Goal: Task Accomplishment & Management: Manage account settings

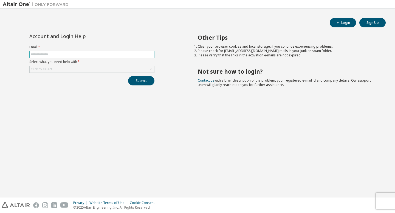
click at [74, 52] on input "text" at bounding box center [92, 54] width 122 height 4
type input "**********"
click at [145, 83] on button "Submit" at bounding box center [141, 80] width 26 height 9
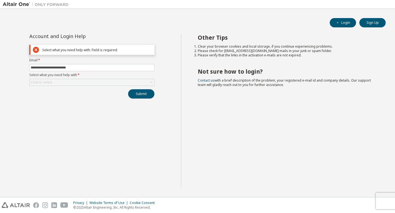
click at [109, 88] on div "**********" at bounding box center [92, 66] width 132 height 65
click at [112, 83] on div "Click to select" at bounding box center [92, 82] width 124 height 7
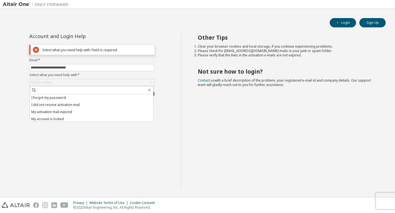
click at [78, 136] on div "**********" at bounding box center [92, 111] width 178 height 154
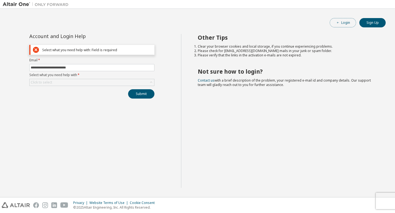
click at [340, 21] on button "Login" at bounding box center [342, 22] width 26 height 9
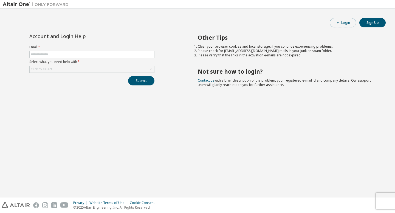
click at [336, 19] on button "Login" at bounding box center [342, 22] width 26 height 9
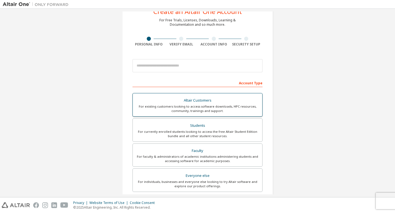
scroll to position [27, 0]
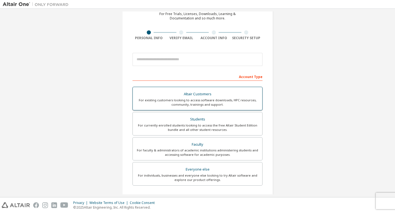
click at [193, 127] on div "For currently enrolled students looking to access the free Altair Student Editi…" at bounding box center [197, 127] width 123 height 9
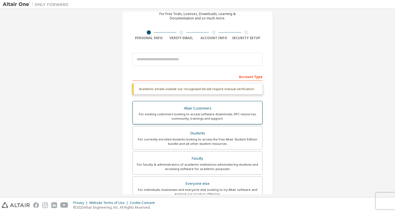
scroll to position [0, 0]
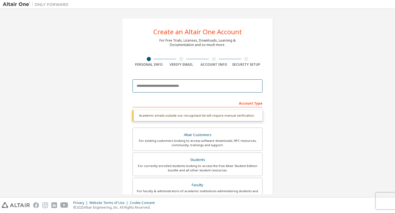
click at [155, 86] on input "email" at bounding box center [197, 85] width 130 height 13
paste input "**********"
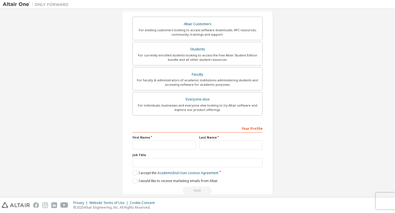
scroll to position [124, 0]
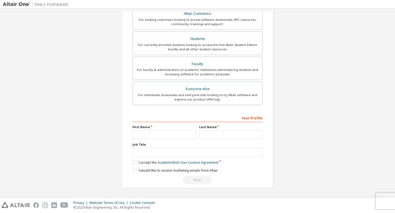
type input "**********"
click at [156, 133] on input "text" at bounding box center [163, 134] width 63 height 9
type input "*****"
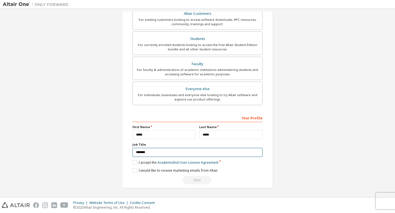
click at [157, 152] on input "*******" at bounding box center [197, 152] width 130 height 9
type input "*******"
click at [132, 163] on label "I accept the Academic End-User License Agreement" at bounding box center [175, 162] width 86 height 5
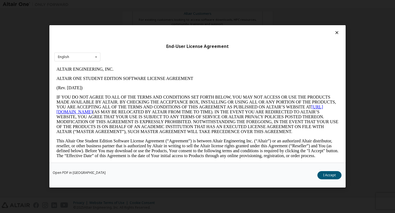
scroll to position [0, 0]
click at [330, 177] on button "I Accept" at bounding box center [329, 176] width 24 height 8
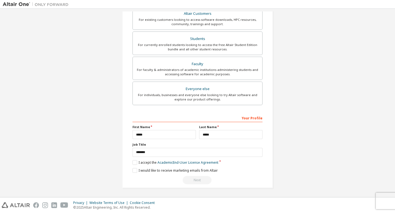
click at [133, 173] on div "**********" at bounding box center [197, 148] width 130 height 71
click at [133, 172] on label "I would like to receive marketing emails from Altair" at bounding box center [174, 170] width 85 height 5
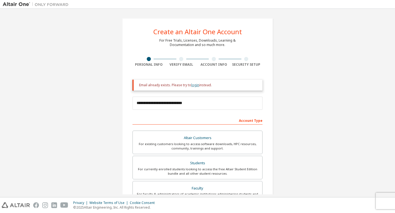
click at [195, 84] on link "login" at bounding box center [195, 85] width 8 height 5
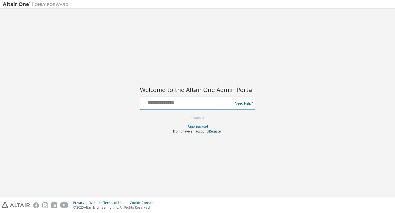
click at [179, 102] on input "text" at bounding box center [187, 102] width 90 height 8
paste input "**********"
type input "**********"
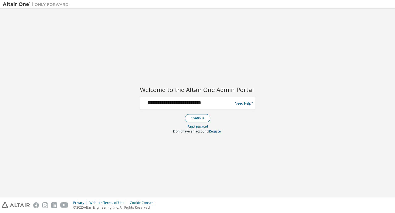
click at [202, 117] on button "Continue" at bounding box center [197, 118] width 25 height 8
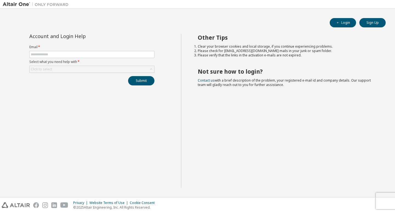
click at [88, 60] on label "Select what you need help with *" at bounding box center [91, 62] width 125 height 4
click at [91, 54] on input "text" at bounding box center [92, 54] width 122 height 4
click at [89, 53] on input "text" at bounding box center [92, 54] width 122 height 4
paste input "**********"
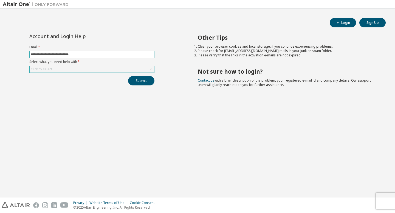
type input "**********"
click at [52, 67] on div "Click to select" at bounding box center [41, 69] width 23 height 6
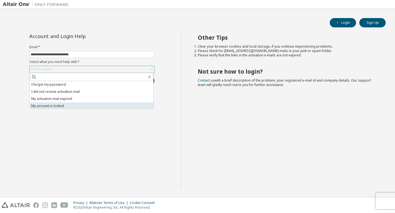
click at [60, 107] on li "My account is locked" at bounding box center [91, 105] width 123 height 7
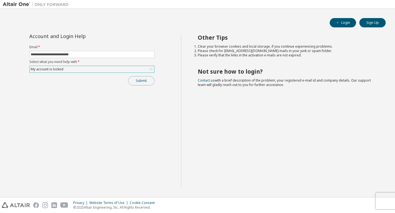
click at [142, 84] on button "Submit" at bounding box center [141, 80] width 26 height 9
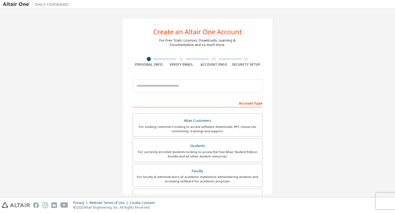
scroll to position [107, 0]
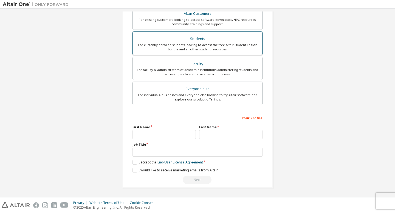
click at [218, 43] on div "For currently enrolled students looking to access the free Altair Student Editi…" at bounding box center [197, 47] width 123 height 9
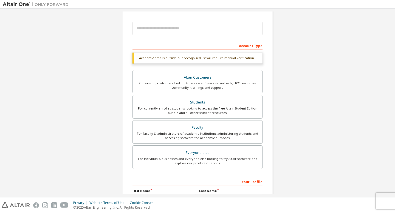
scroll to position [32, 0]
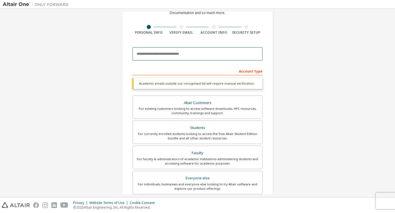
click at [192, 53] on input "email" at bounding box center [197, 53] width 130 height 13
click at [164, 54] on input "email" at bounding box center [197, 53] width 130 height 13
paste input "**********"
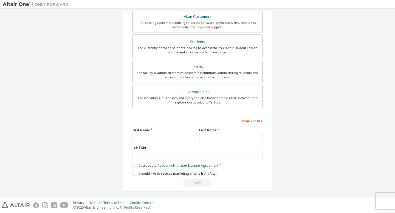
scroll to position [124, 0]
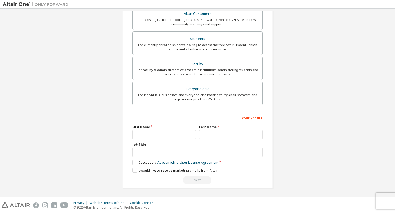
type input "**********"
click at [152, 131] on input "text" at bounding box center [163, 134] width 63 height 9
type input "*****"
click at [169, 146] on label "Job Title" at bounding box center [197, 144] width 130 height 4
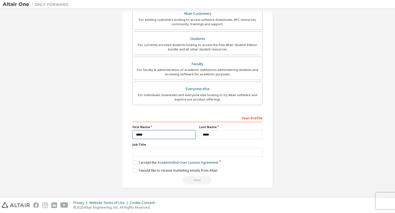
click at [157, 136] on input "*****" at bounding box center [163, 134] width 63 height 9
type input "*****"
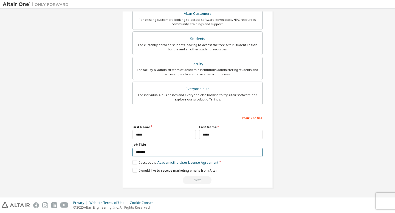
type input "*******"
click at [131, 162] on div "**********" at bounding box center [197, 41] width 151 height 295
click at [134, 163] on label "I accept the Academic End-User License Agreement" at bounding box center [175, 162] width 86 height 5
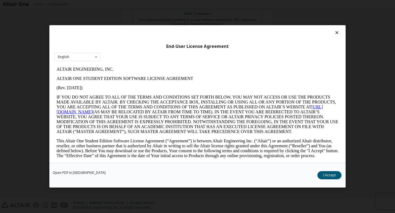
scroll to position [0, 0]
click at [323, 176] on button "I Accept" at bounding box center [329, 176] width 24 height 8
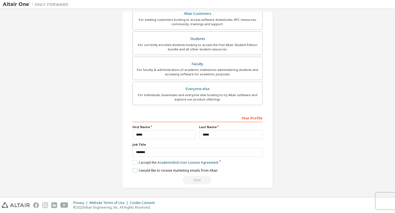
click at [133, 170] on label "I would like to receive marketing emails from Altair" at bounding box center [174, 170] width 85 height 5
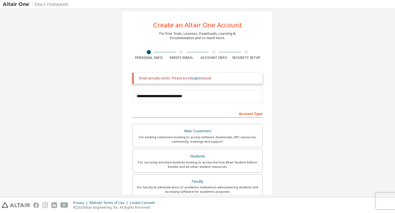
scroll to position [8, 0]
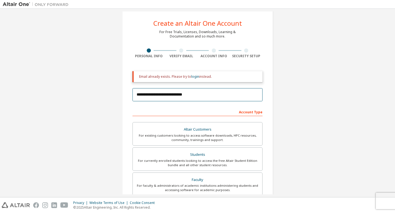
click at [201, 93] on input "**********" at bounding box center [197, 94] width 130 height 13
click at [194, 78] on link "login" at bounding box center [195, 76] width 8 height 5
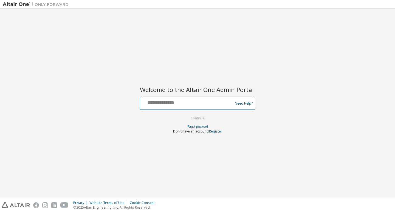
click at [185, 101] on input "text" at bounding box center [187, 102] width 90 height 8
click at [192, 94] on div "Welcome to the Altair One Admin Portal Need Help? Please make sure that you pro…" at bounding box center [197, 106] width 115 height 54
click at [181, 101] on input "text" at bounding box center [187, 102] width 90 height 8
paste input "**********"
type input "**********"
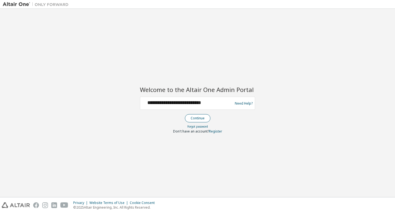
click at [203, 119] on button "Continue" at bounding box center [197, 118] width 25 height 8
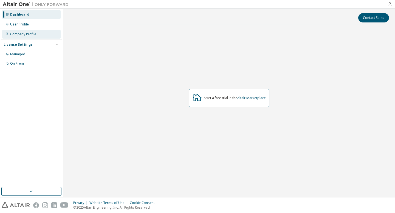
click at [31, 35] on div "Company Profile" at bounding box center [23, 34] width 26 height 4
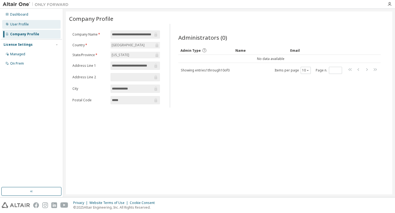
click at [29, 28] on div "User Profile" at bounding box center [31, 24] width 58 height 9
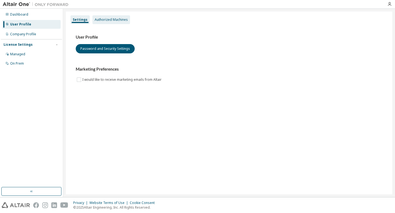
click at [115, 21] on div "Authorized Machines" at bounding box center [111, 20] width 33 height 4
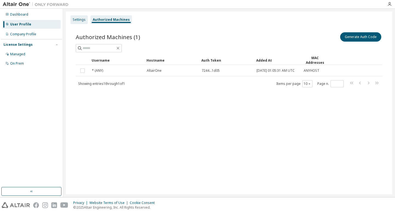
click at [79, 18] on div "Settings" at bounding box center [79, 20] width 13 height 4
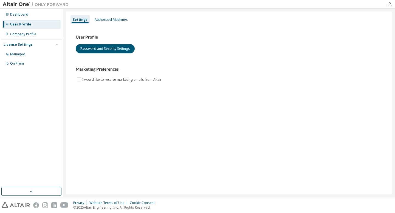
click at [23, 5] on img at bounding box center [37, 4] width 68 height 5
click at [18, 14] on div "Dashboard" at bounding box center [19, 14] width 18 height 4
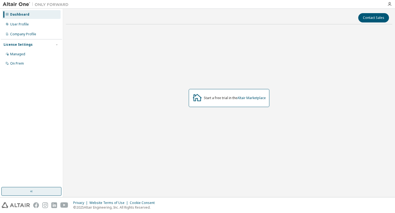
click at [38, 190] on button "button" at bounding box center [31, 191] width 60 height 9
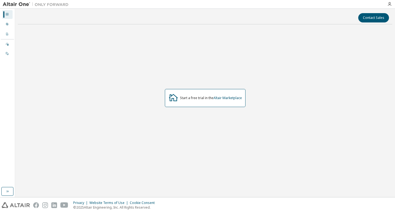
click at [21, 2] on img at bounding box center [37, 4] width 68 height 5
click at [233, 94] on div "Start a free trial in the Altair Marketplace" at bounding box center [205, 98] width 81 height 18
click at [233, 96] on link "Altair Marketplace" at bounding box center [227, 98] width 28 height 5
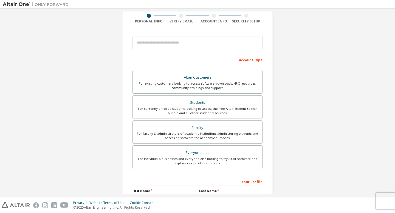
scroll to position [107, 0]
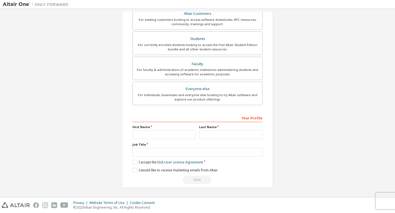
click at [251, 121] on div "Your Profile" at bounding box center [197, 117] width 130 height 9
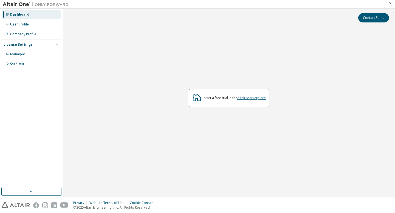
click at [255, 99] on link "Altair Marketplace" at bounding box center [251, 98] width 28 height 5
click at [27, 64] on div "On Prem" at bounding box center [31, 63] width 58 height 9
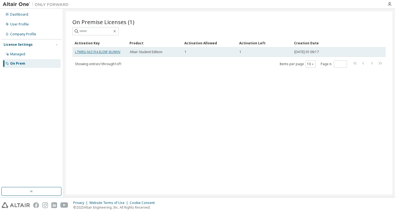
click at [113, 51] on link "L7WBG-M21R4-EL09F-8UWHV" at bounding box center [97, 52] width 45 height 5
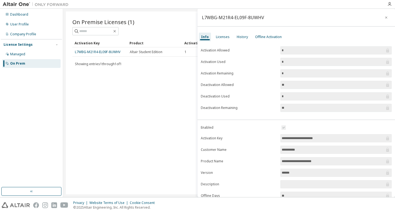
click at [141, 95] on div "On Premise Licenses (1) Clear Load Save Save As Field Operator Value Select fil…" at bounding box center [229, 103] width 326 height 183
click at [296, 50] on input "*" at bounding box center [332, 50] width 103 height 5
click at [370, 53] on input "*" at bounding box center [332, 50] width 103 height 5
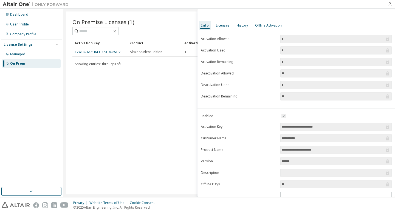
scroll to position [13, 0]
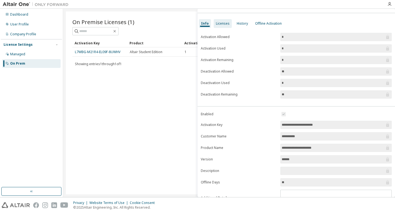
click at [221, 21] on div "Licenses" at bounding box center [222, 23] width 18 height 9
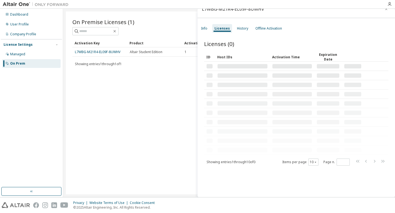
scroll to position [8, 0]
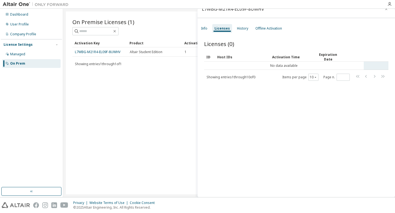
click at [274, 65] on td "No data available" at bounding box center [283, 66] width 159 height 8
click at [242, 27] on div "History" at bounding box center [242, 28] width 11 height 4
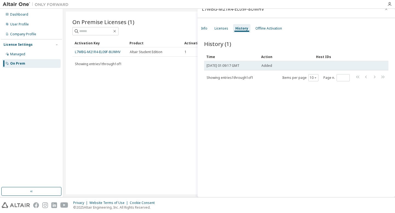
click at [261, 66] on td "Added" at bounding box center [286, 65] width 55 height 9
click at [239, 66] on span "[DATE] 01:09:17 GMT" at bounding box center [222, 66] width 33 height 4
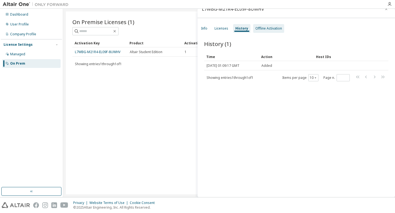
click at [267, 28] on div "Offline Activation" at bounding box center [268, 28] width 27 height 4
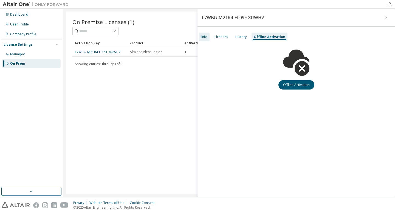
click at [206, 39] on div "Info" at bounding box center [204, 37] width 6 height 4
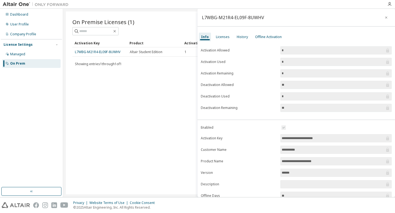
click at [125, 84] on div "On Premise Licenses (1) Clear Load Save Save As Field Operator Value Select fil…" at bounding box center [229, 103] width 326 height 183
click at [384, 15] on button "button" at bounding box center [385, 17] width 9 height 9
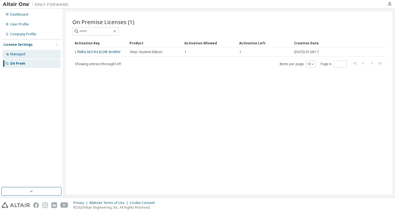
click at [25, 55] on div "Managed" at bounding box center [31, 54] width 58 height 9
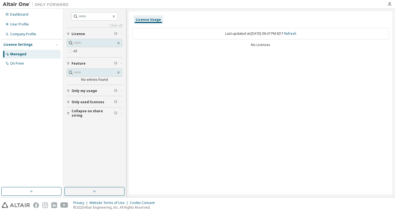
click at [87, 91] on span "Only my usage" at bounding box center [84, 91] width 25 height 4
click at [84, 32] on div "License" at bounding box center [96, 34] width 49 height 4
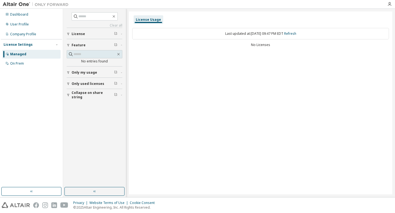
click at [77, 33] on span "License" at bounding box center [78, 34] width 13 height 4
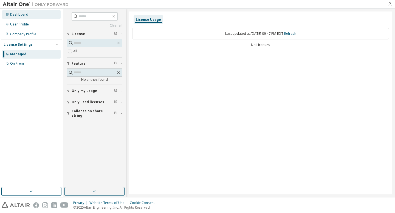
click at [32, 15] on div "Dashboard" at bounding box center [31, 14] width 58 height 9
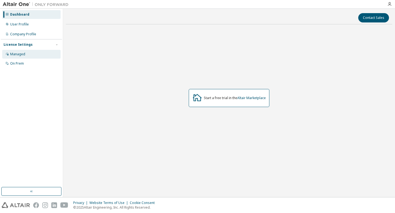
click at [22, 50] on div "Managed" at bounding box center [31, 54] width 58 height 9
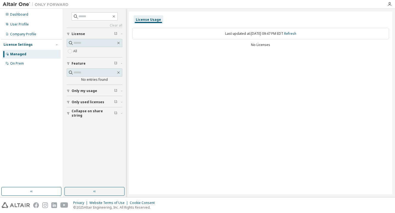
click at [93, 101] on span "Only used licenses" at bounding box center [88, 102] width 33 height 4
click at [232, 29] on div "Last updated at: [DATE] 09:47 PM EDT Refresh" at bounding box center [260, 34] width 256 height 12
click at [22, 66] on div "On Prem" at bounding box center [31, 63] width 58 height 9
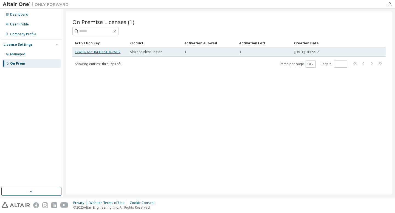
click at [109, 52] on link "L7WBG-M21R4-EL09F-8UWHV" at bounding box center [97, 52] width 45 height 5
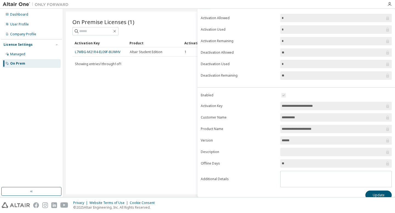
scroll to position [33, 0]
click at [319, 128] on input "**********" at bounding box center [332, 127] width 103 height 5
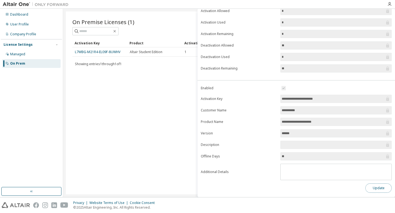
click at [370, 189] on button "Update" at bounding box center [378, 188] width 26 height 9
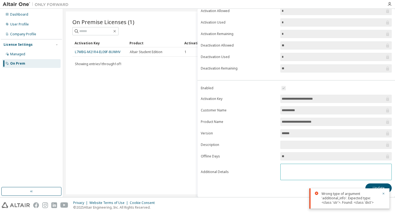
click at [299, 172] on textarea at bounding box center [335, 171] width 111 height 14
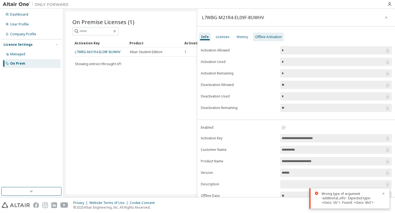
click at [262, 38] on div "Offline Activation" at bounding box center [268, 37] width 27 height 4
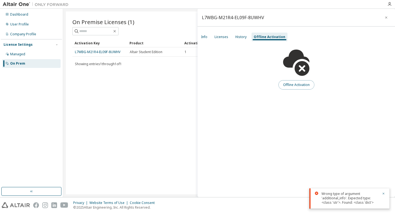
click at [291, 85] on button "Offline Activation" at bounding box center [296, 84] width 36 height 9
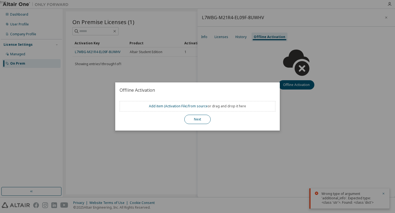
click at [201, 118] on button "Next" at bounding box center [197, 119] width 26 height 9
click at [198, 120] on button "Next" at bounding box center [197, 119] width 26 height 9
click at [243, 82] on div "true" at bounding box center [197, 106] width 395 height 213
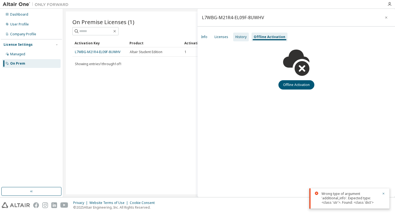
click at [244, 38] on div "History" at bounding box center [240, 37] width 11 height 4
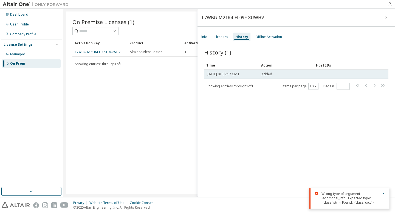
click at [251, 78] on td "[DATE] 01:09:17 GMT" at bounding box center [231, 74] width 55 height 9
click at [252, 77] on td "[DATE] 01:09:17 GMT" at bounding box center [231, 74] width 55 height 9
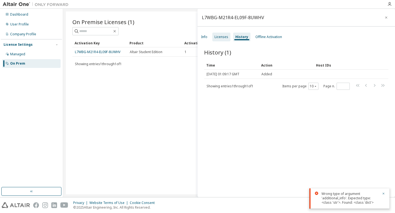
click at [223, 36] on div "Licenses" at bounding box center [221, 37] width 14 height 4
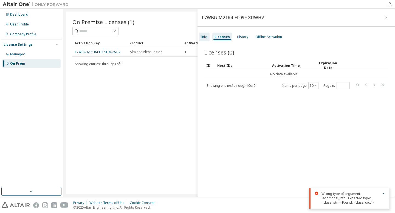
click at [206, 34] on div "Info" at bounding box center [204, 37] width 11 height 9
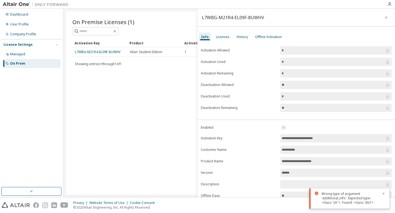
click at [293, 55] on form "Activation Allowed * Activation Used * Activation Remaining * Deactivation Allo…" at bounding box center [296, 79] width 191 height 66
click at [326, 53] on span "*" at bounding box center [335, 50] width 111 height 8
click at [384, 15] on button "button" at bounding box center [385, 17] width 9 height 9
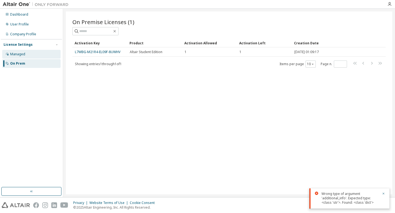
click at [15, 55] on div "Managed" at bounding box center [17, 54] width 15 height 4
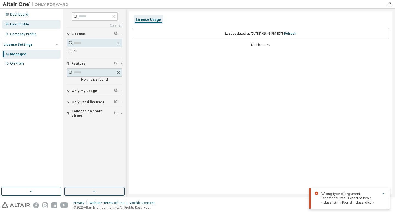
click at [27, 28] on div "User Profile" at bounding box center [31, 24] width 58 height 9
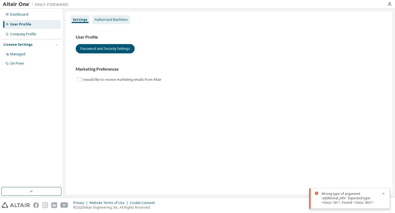
click at [108, 23] on div "Authorized Machines" at bounding box center [111, 19] width 38 height 9
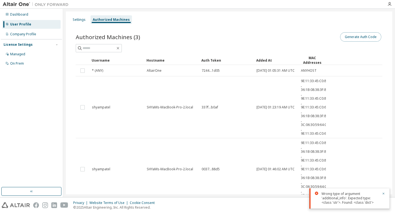
click at [352, 41] on button "Generate Auth Code" at bounding box center [360, 36] width 41 height 9
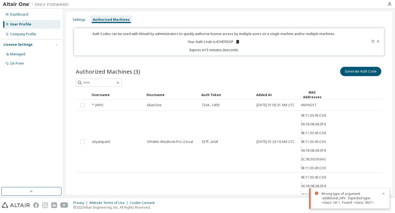
click at [339, 60] on div "Authorized Machines (3) Generate Auth Code Clear Load Save Save As Field Operat…" at bounding box center [228, 159] width 319 height 201
click at [341, 72] on button "Generate Auth Code" at bounding box center [360, 71] width 41 height 9
click at [236, 41] on icon at bounding box center [237, 42] width 3 height 4
click at [275, 52] on p "Expires in 14 minutes, 28 seconds" at bounding box center [213, 50] width 273 height 5
click at [78, 20] on div "Settings" at bounding box center [79, 20] width 13 height 4
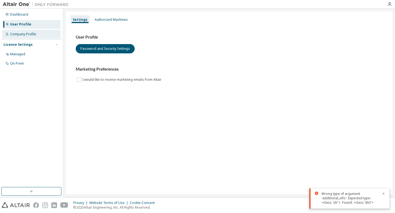
click at [33, 36] on div "Company Profile" at bounding box center [23, 34] width 26 height 4
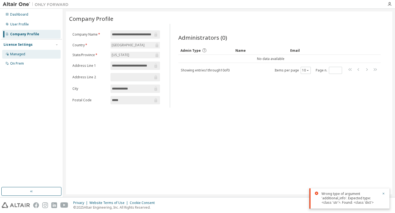
click at [22, 52] on div "Managed" at bounding box center [17, 54] width 15 height 4
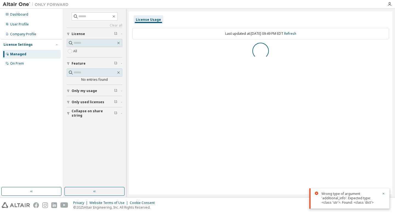
click at [22, 52] on div "Managed" at bounding box center [18, 54] width 16 height 4
click at [24, 64] on div "On Prem" at bounding box center [31, 63] width 58 height 9
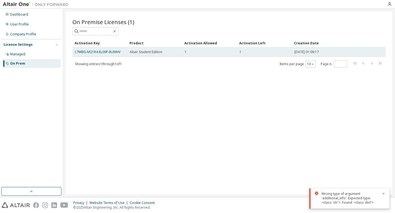
click at [255, 53] on div "1" at bounding box center [264, 52] width 50 height 4
